Goal: Navigation & Orientation: Find specific page/section

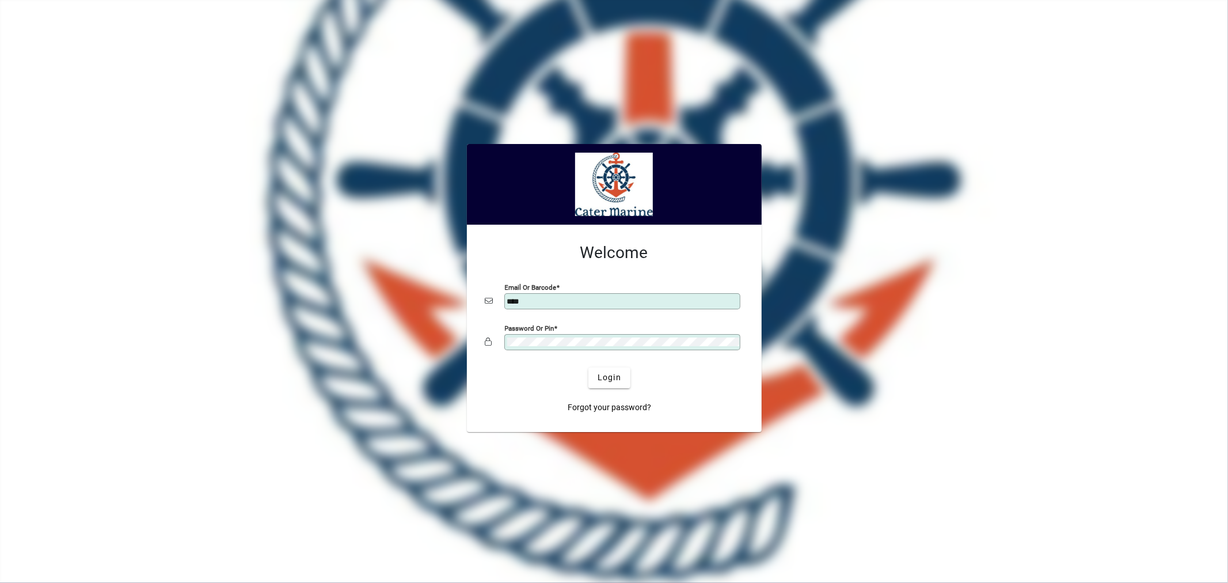
type input "**********"
click at [607, 383] on span "Login" at bounding box center [610, 377] width 24 height 12
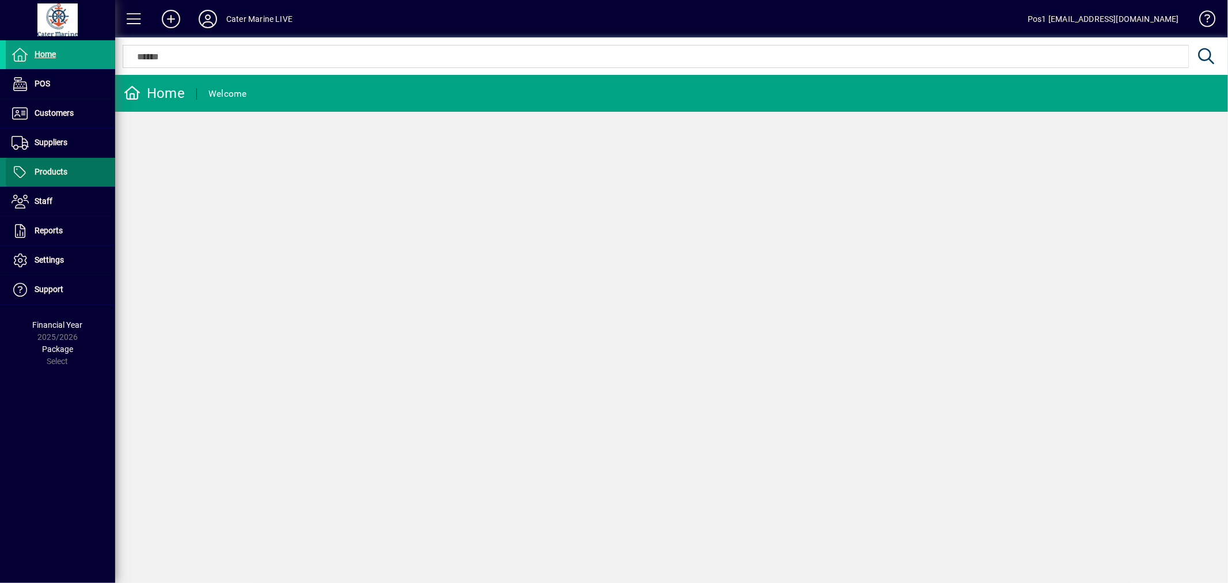
click at [67, 169] on span at bounding box center [60, 172] width 109 height 28
